Goal: Task Accomplishment & Management: Manage account settings

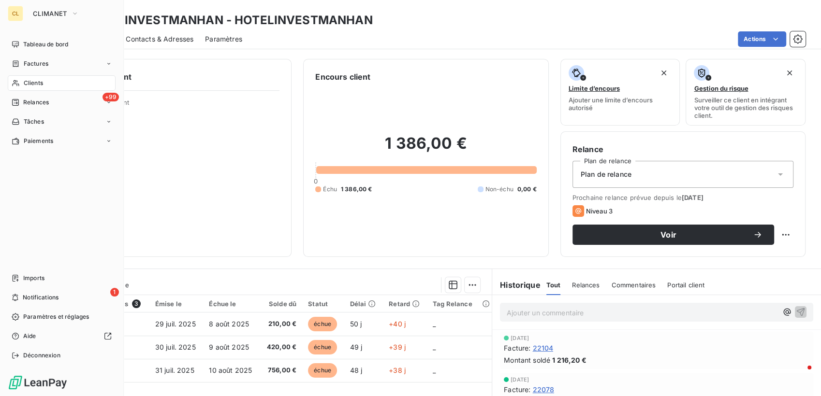
click at [24, 79] on span "Clients" at bounding box center [33, 83] width 19 height 9
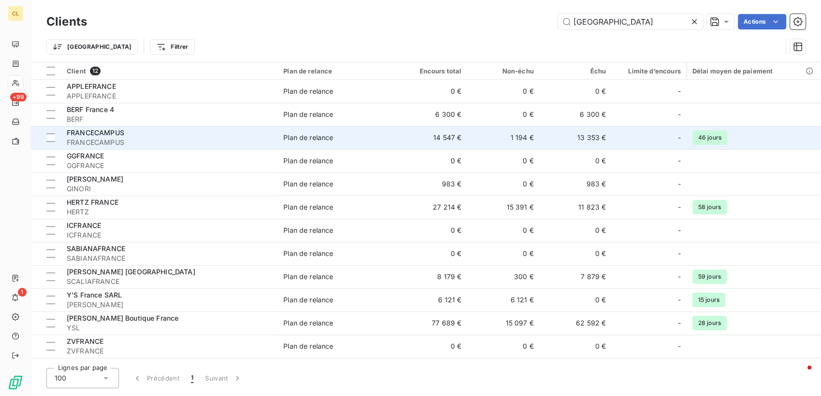
type input "[GEOGRAPHIC_DATA]"
click at [318, 126] on td "Plan de relance" at bounding box center [335, 137] width 117 height 23
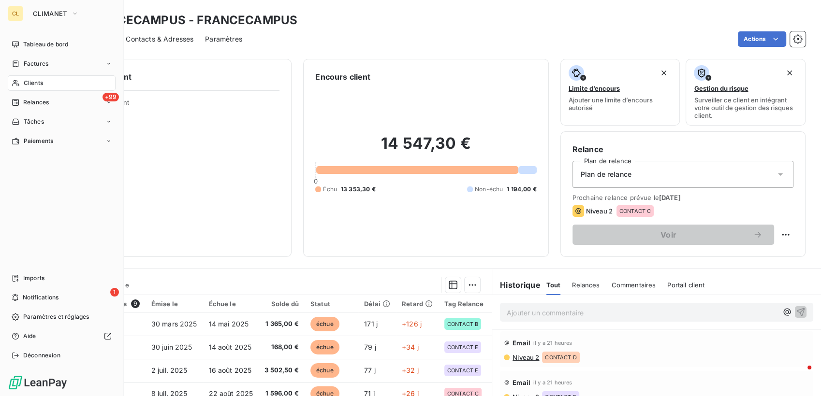
click at [29, 79] on span "Clients" at bounding box center [33, 83] width 19 height 9
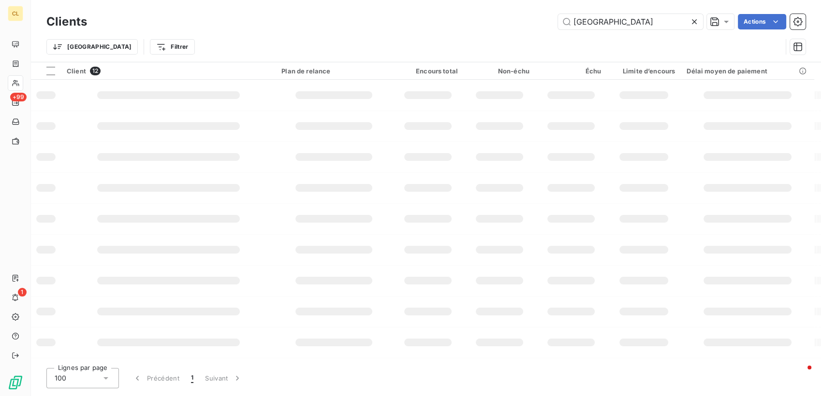
drag, startPoint x: 618, startPoint y: 16, endPoint x: 558, endPoint y: 21, distance: 60.2
click at [558, 21] on div "france Actions" at bounding box center [452, 21] width 707 height 15
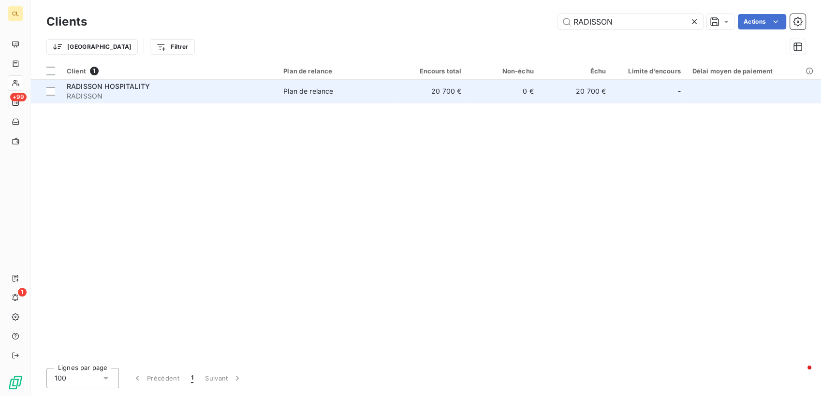
type input "RADISSON"
click at [109, 91] on span "RADISSON" at bounding box center [169, 96] width 205 height 10
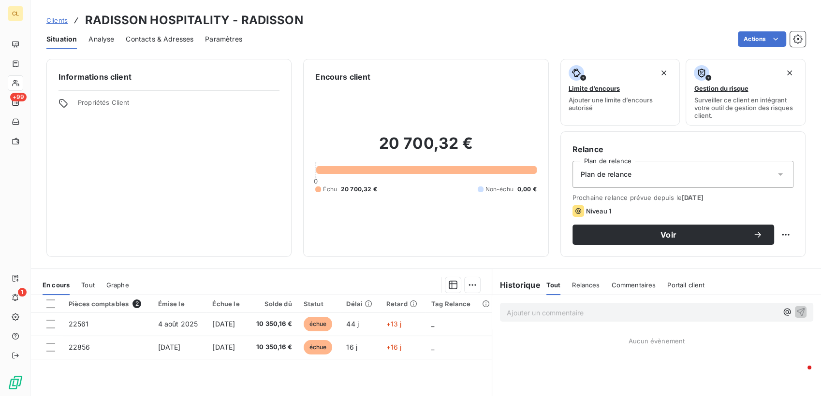
click at [126, 34] on span "Contacts & Adresses" at bounding box center [160, 39] width 68 height 10
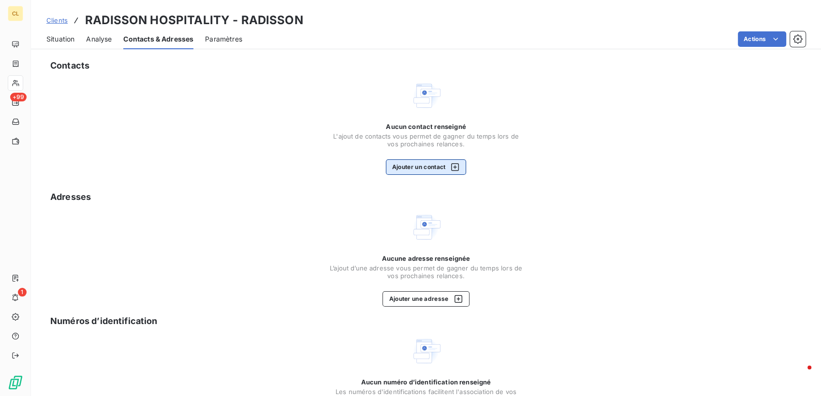
click at [422, 159] on button "Ajouter un contact" at bounding box center [426, 166] width 81 height 15
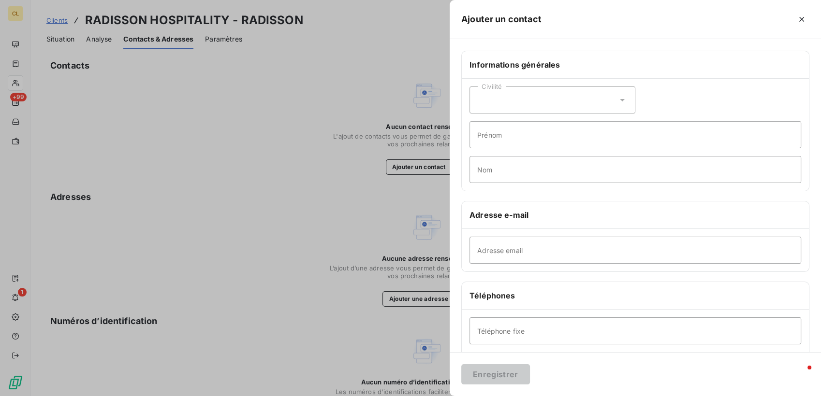
click at [627, 95] on icon at bounding box center [622, 100] width 10 height 10
click at [611, 133] on li "Monsieur" at bounding box center [552, 141] width 166 height 17
click at [602, 121] on input "Prénom" at bounding box center [635, 134] width 332 height 27
type input "[PERSON_NAME]"
click at [574, 156] on input "Nom" at bounding box center [635, 169] width 332 height 27
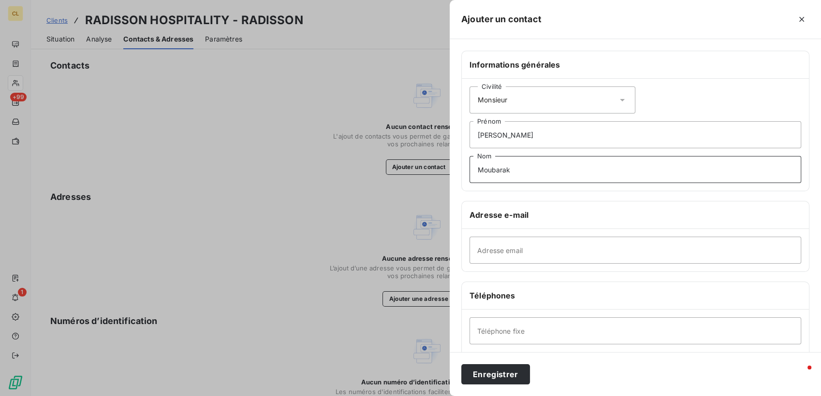
type input "Moubarak"
click at [597, 237] on input "Adresse email" at bounding box center [635, 250] width 332 height 27
click at [578, 237] on input "Adresse email" at bounding box center [635, 250] width 332 height 27
paste input "[PERSON_NAME][EMAIL_ADDRESS][DOMAIN_NAME]"
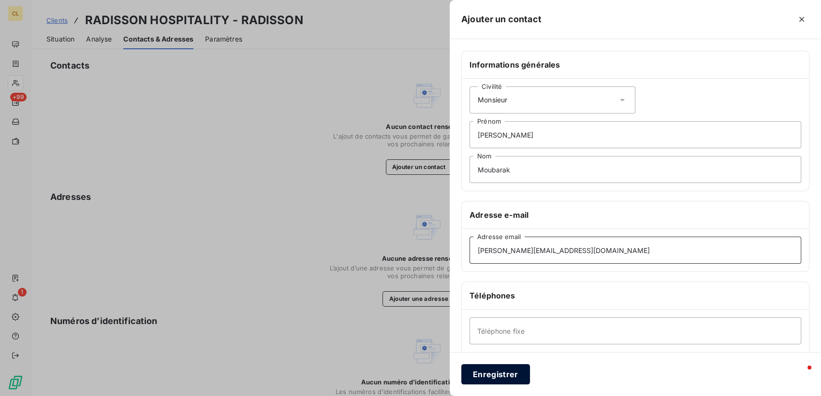
type input "[PERSON_NAME][EMAIL_ADDRESS][DOMAIN_NAME]"
click at [530, 378] on button "Enregistrer" at bounding box center [495, 374] width 69 height 20
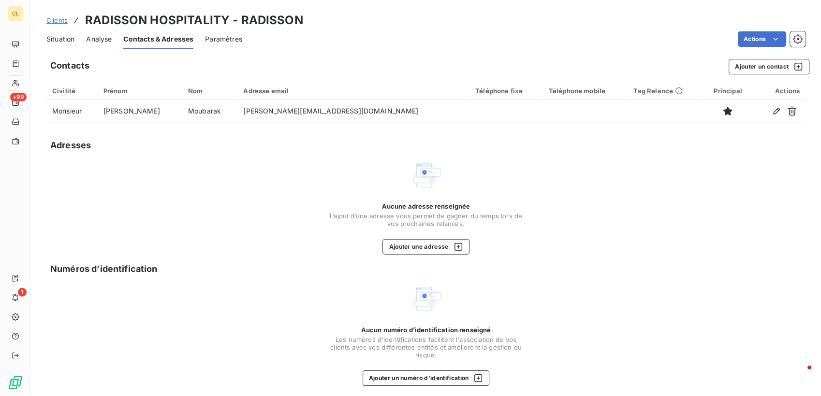
click at [58, 34] on span "Situation" at bounding box center [60, 39] width 28 height 10
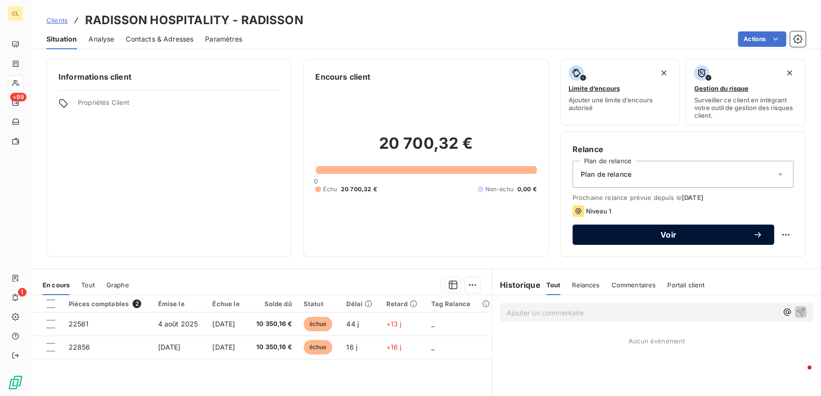
click at [592, 225] on button "Voir" at bounding box center [673, 235] width 202 height 20
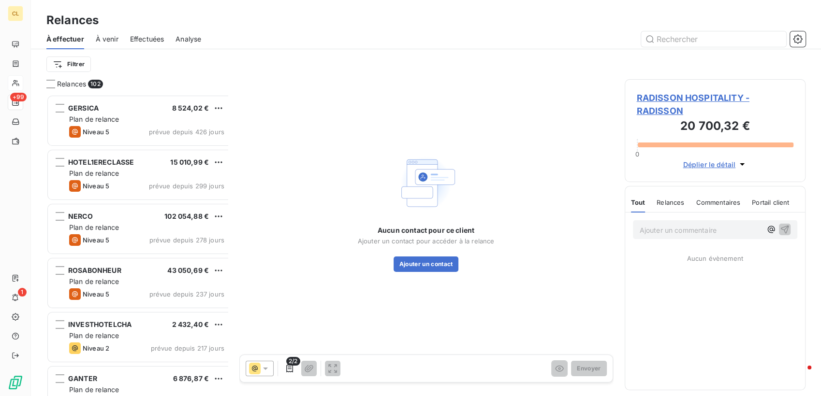
scroll to position [306, 179]
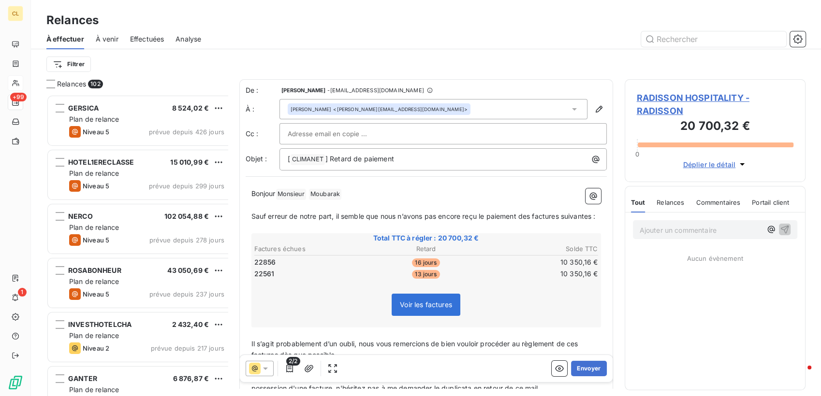
click at [263, 368] on icon at bounding box center [265, 369] width 5 height 2
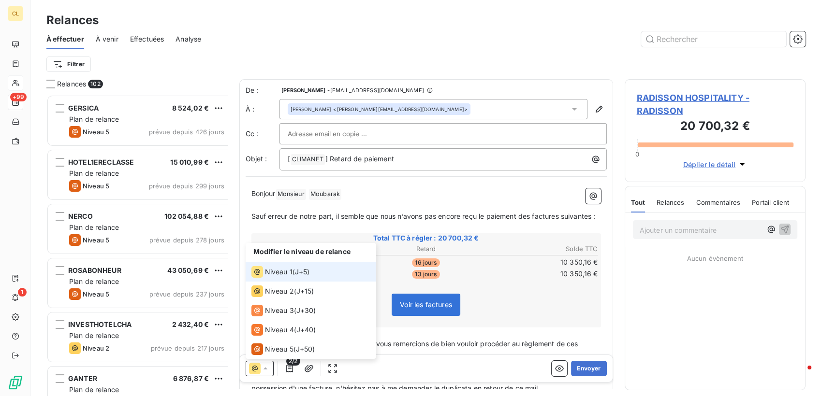
click at [265, 277] on span "Niveau 1" at bounding box center [279, 272] width 28 height 10
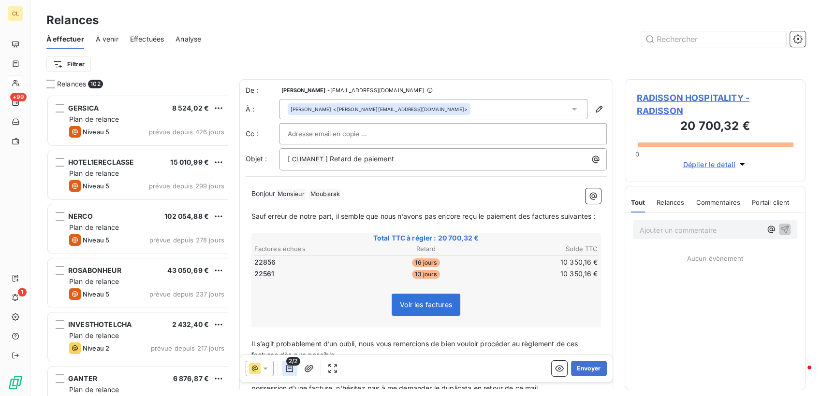
click at [285, 364] on icon "button" at bounding box center [290, 369] width 10 height 10
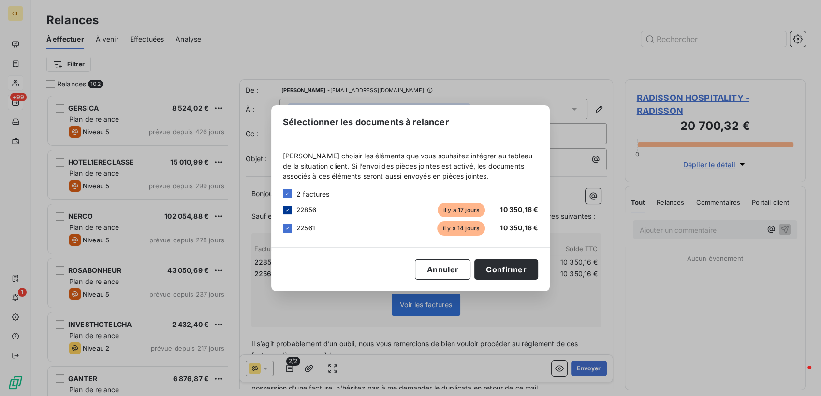
click at [290, 213] on icon at bounding box center [287, 210] width 6 height 6
click at [474, 271] on button "Confirmer" at bounding box center [506, 270] width 64 height 20
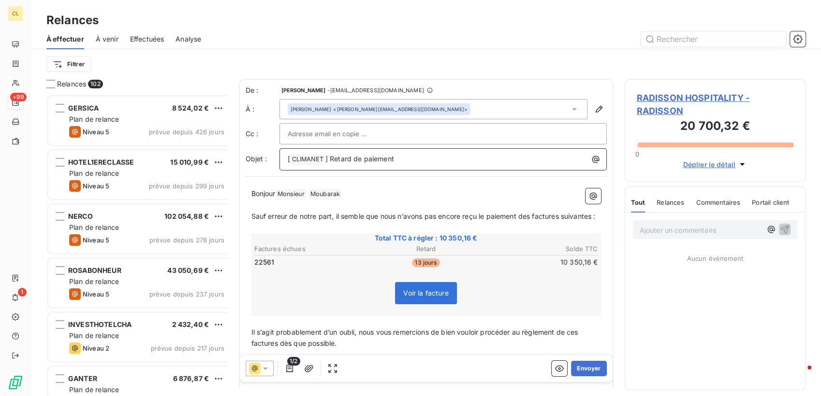
click at [391, 154] on p "[ CLIMANET ﻿ ] Retard de paiement" at bounding box center [446, 160] width 316 height 12
click at [446, 212] on span "Sauf erreur de notre part, il semble que nous n’avons pas encore reçu le paieme…" at bounding box center [423, 216] width 344 height 8
click at [512, 349] on p "﻿" at bounding box center [425, 354] width 349 height 11
click at [507, 328] on span "Il s’agit probablement d’un oubli, nous vous remercions de bien vouloir procéde…" at bounding box center [415, 337] width 329 height 19
click at [593, 361] on button "Envoyer" at bounding box center [588, 368] width 35 height 15
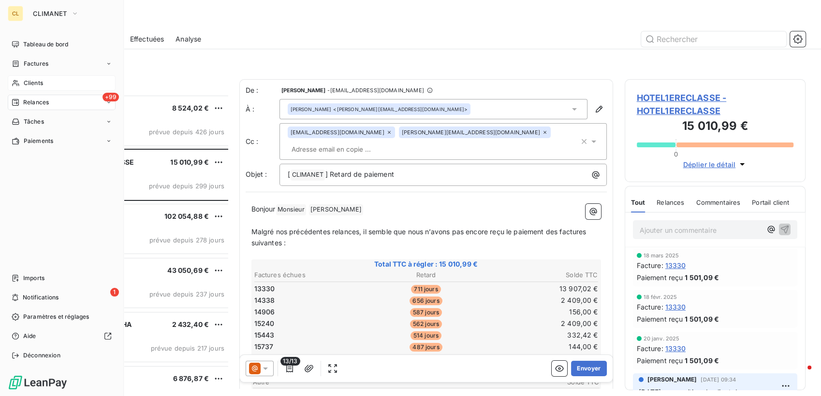
click at [24, 79] on span "Clients" at bounding box center [33, 83] width 19 height 9
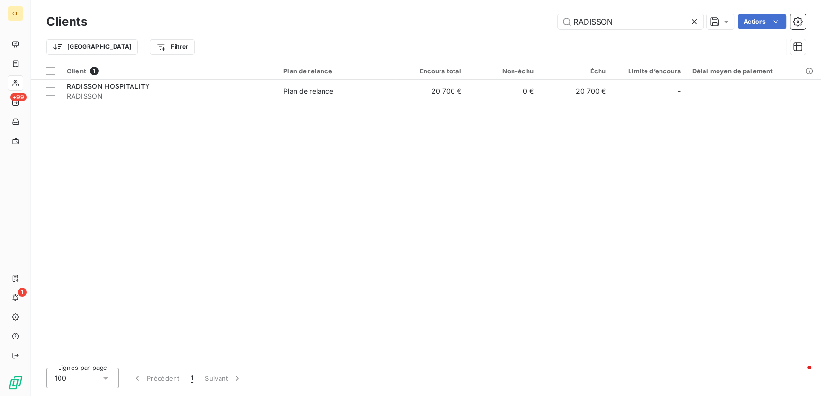
drag, startPoint x: 586, startPoint y: 19, endPoint x: 544, endPoint y: 17, distance: 42.1
click at [544, 17] on div "RADISSON Actions" at bounding box center [452, 21] width 707 height 15
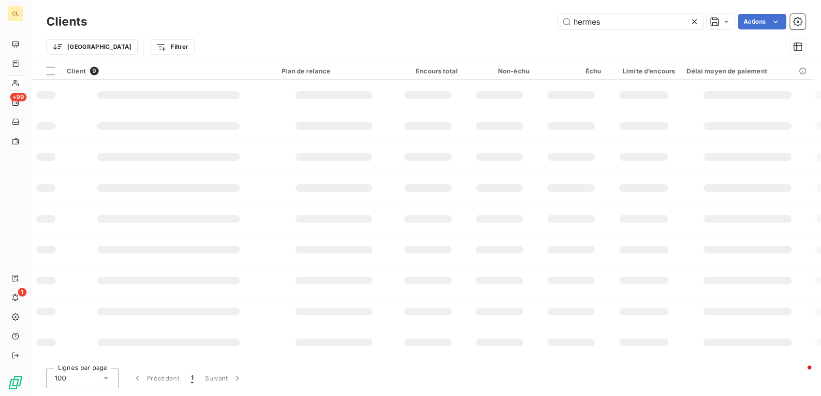
type input "hermes"
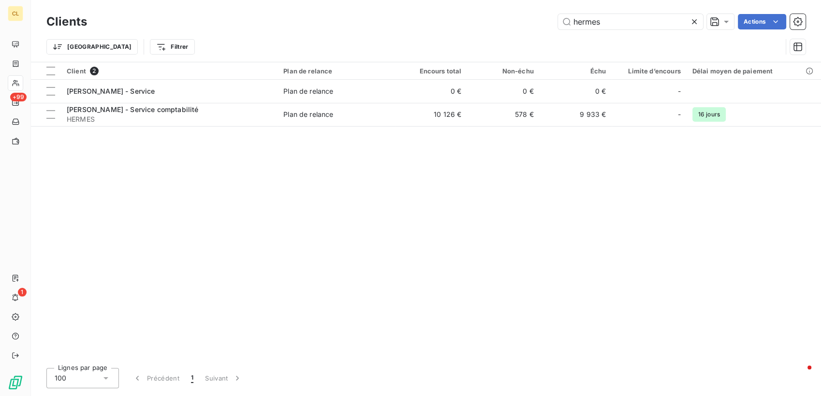
click at [213, 107] on div "Client 2 Plan de relance Encours total Non-échu Échu Limite d’encours Délai moy…" at bounding box center [426, 211] width 790 height 298
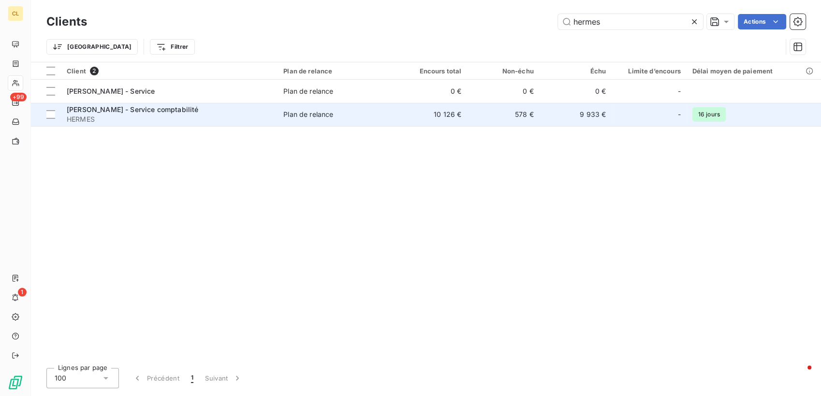
click at [217, 115] on span "HERMES" at bounding box center [169, 120] width 205 height 10
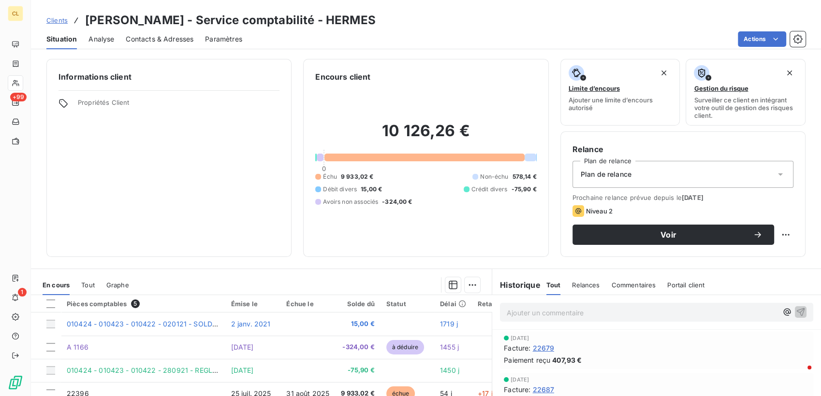
click at [151, 34] on span "Contacts & Adresses" at bounding box center [160, 39] width 68 height 10
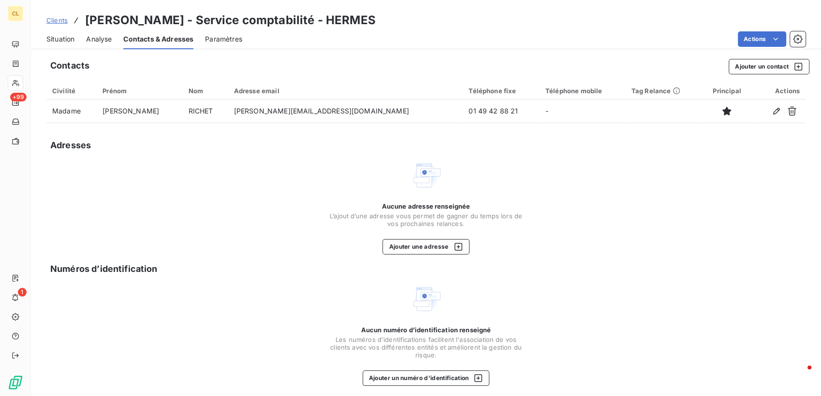
click at [55, 36] on div "Situation" at bounding box center [60, 39] width 28 height 20
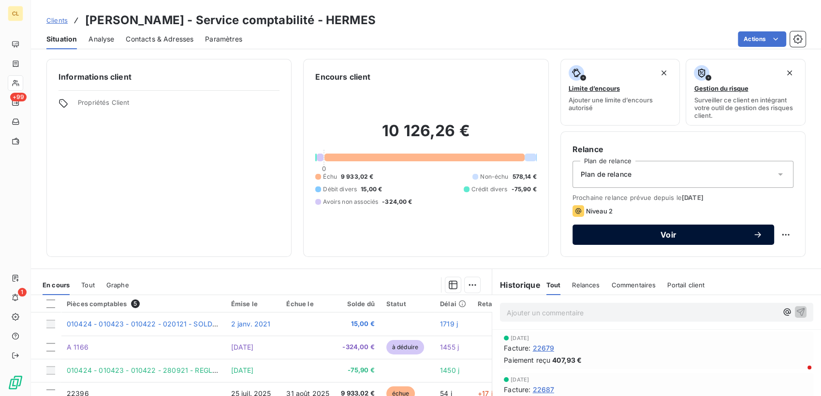
click at [584, 231] on span "Voir" at bounding box center [668, 235] width 169 height 8
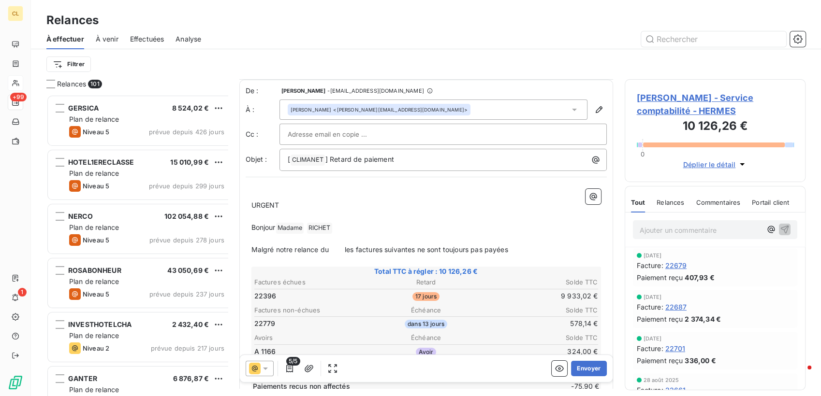
scroll to position [161, 0]
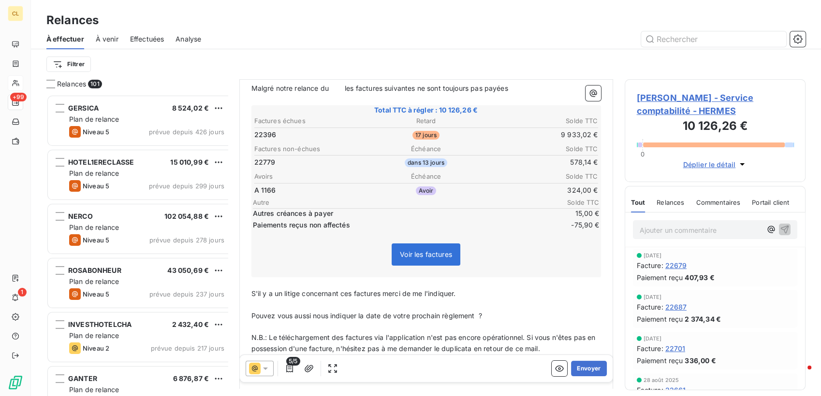
click at [260, 366] on icon at bounding box center [265, 369] width 10 height 10
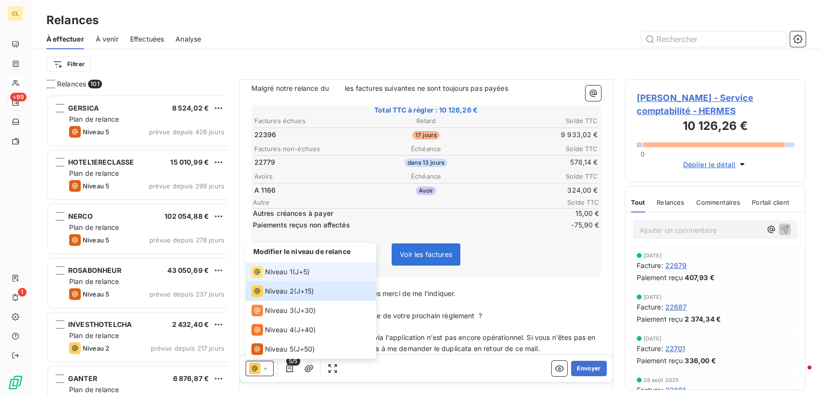
click at [275, 277] on span "Niveau 1" at bounding box center [279, 272] width 28 height 10
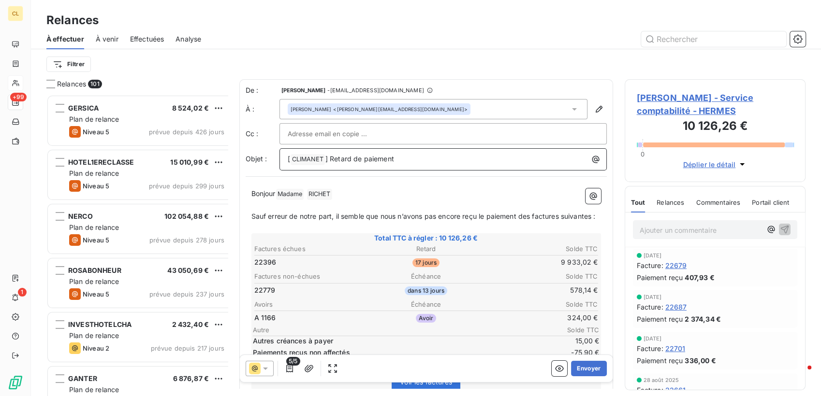
click at [372, 154] on p "[ CLIMANET ﻿ ] Retard de paiement" at bounding box center [446, 160] width 316 height 12
click at [344, 211] on p "Sauf erreur de notre part, il semble que nous n’avons pas encore reçu le paieme…" at bounding box center [425, 216] width 349 height 11
click at [481, 212] on span "Sauf erreur de notre part, il semble que nous n’avons pas encore reçu le paieme…" at bounding box center [423, 216] width 344 height 8
click at [285, 365] on icon "button" at bounding box center [290, 369] width 10 height 10
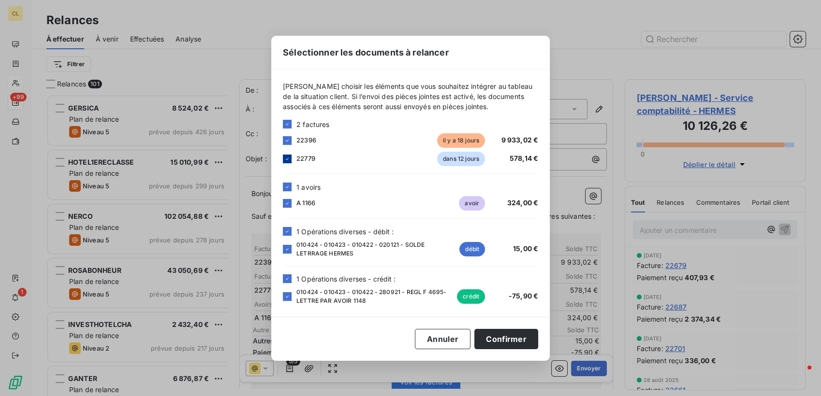
click at [290, 162] on icon at bounding box center [287, 159] width 6 height 6
click at [291, 191] on div at bounding box center [287, 187] width 9 height 9
click at [291, 227] on div at bounding box center [287, 231] width 9 height 9
click at [291, 280] on div at bounding box center [287, 279] width 9 height 9
click at [474, 339] on button "Confirmer" at bounding box center [506, 339] width 64 height 20
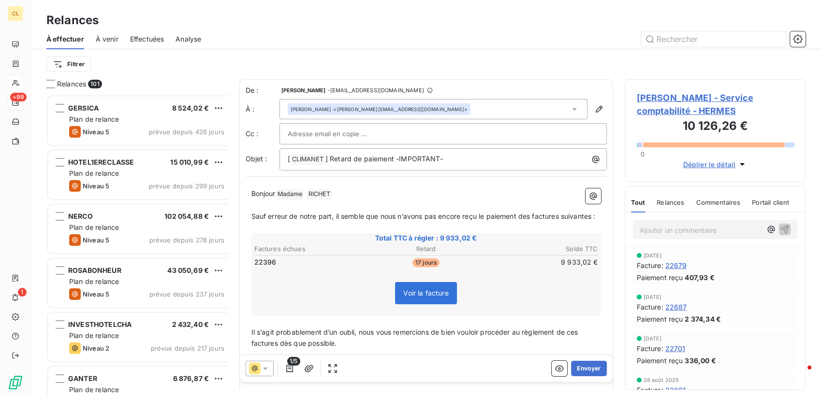
click at [452, 212] on span "Sauf erreur de notre part, il semble que nous n’avons pas encore reçu le paieme…" at bounding box center [423, 216] width 344 height 8
click at [441, 328] on span "Il s’agit probablement d’un oubli, nous vous remercions de bien vouloir procéde…" at bounding box center [415, 337] width 329 height 19
drag, startPoint x: 488, startPoint y: 300, endPoint x: 579, endPoint y: 292, distance: 91.1
click at [490, 328] on span "Il s’agit probablement d’un oubli, nous vous remercions de bien vouloir procéde…" at bounding box center [415, 337] width 329 height 19
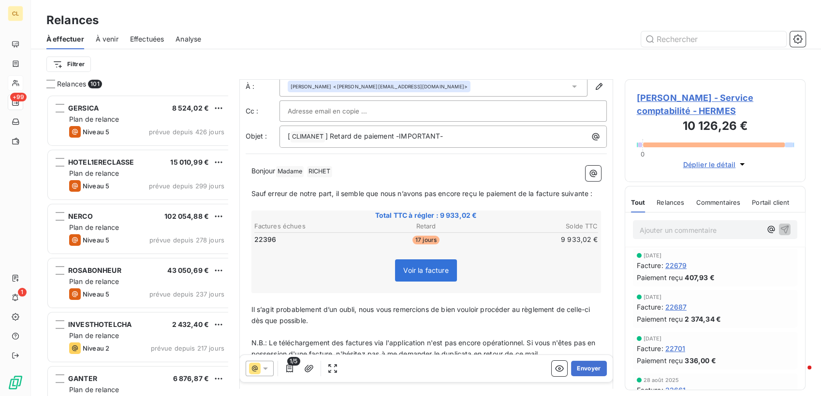
scroll to position [45, 0]
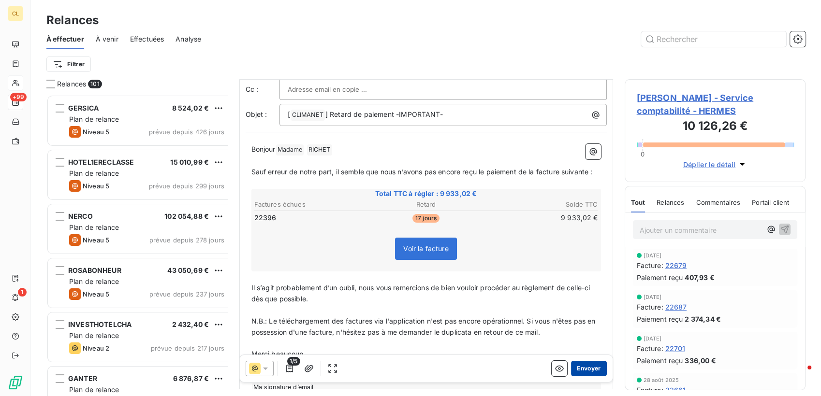
click at [593, 362] on button "Envoyer" at bounding box center [588, 368] width 35 height 15
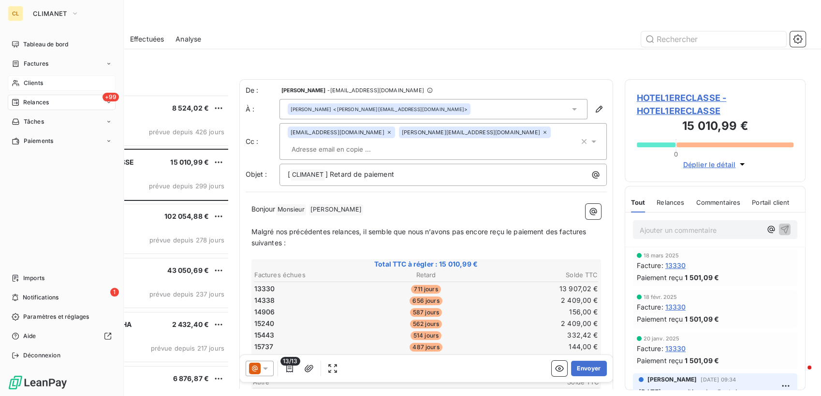
click at [17, 75] on div "Clients" at bounding box center [62, 82] width 108 height 15
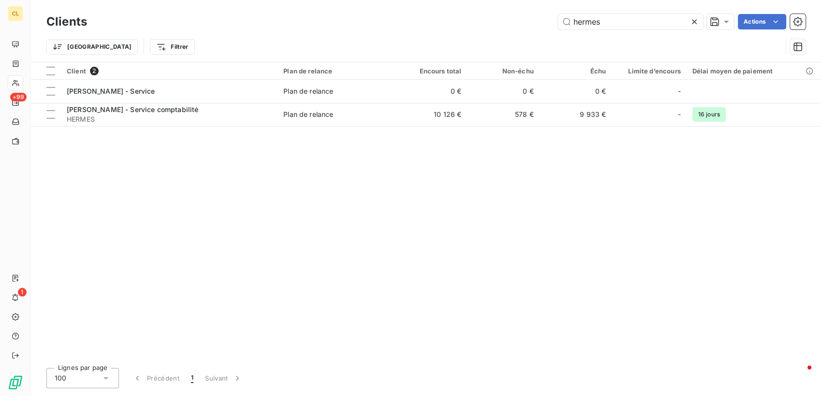
drag, startPoint x: 641, startPoint y: 18, endPoint x: 514, endPoint y: 17, distance: 127.6
click at [514, 17] on div "hermes Actions" at bounding box center [452, 21] width 707 height 15
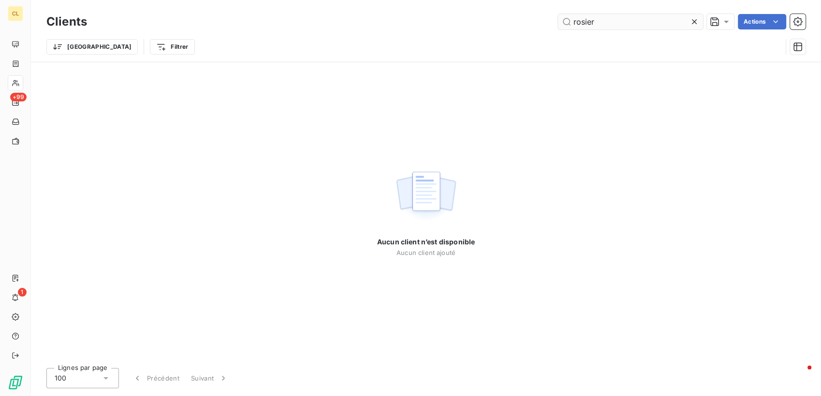
drag, startPoint x: 622, startPoint y: 23, endPoint x: 578, endPoint y: 19, distance: 45.1
click at [578, 19] on input "rosier" at bounding box center [630, 21] width 145 height 15
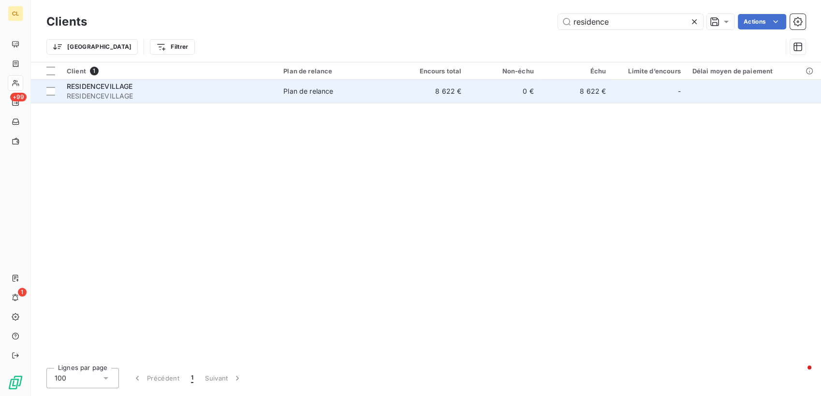
type input "residence"
click at [406, 81] on td "8 622 €" at bounding box center [431, 91] width 72 height 23
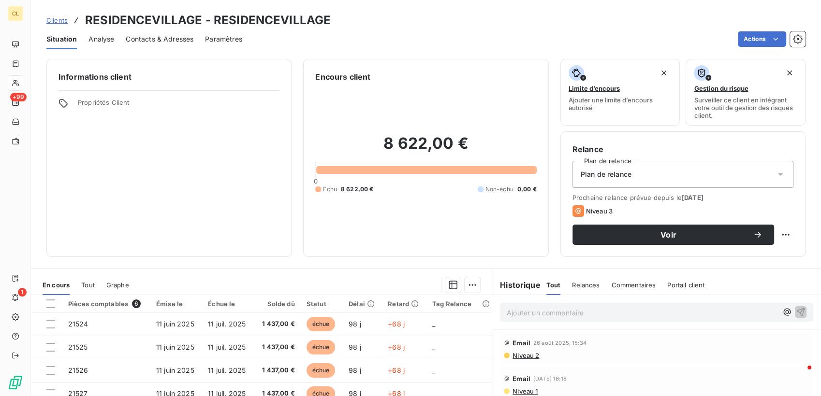
click at [143, 34] on span "Contacts & Adresses" at bounding box center [160, 39] width 68 height 10
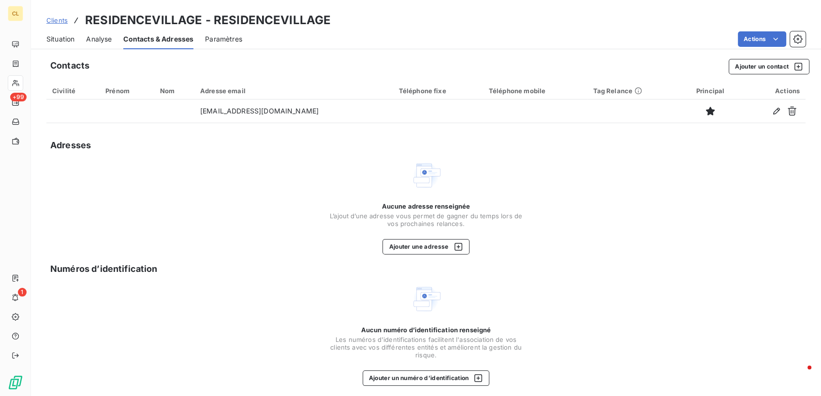
click at [57, 34] on span "Situation" at bounding box center [60, 39] width 28 height 10
